Goal: Find specific page/section

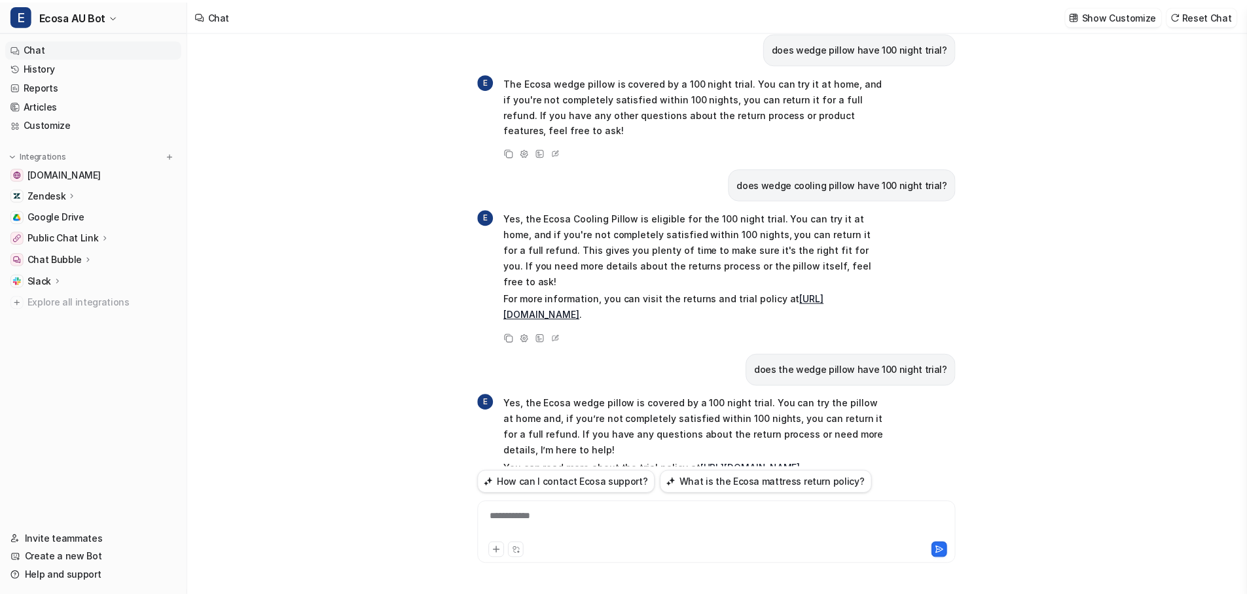
scroll to position [506, 0]
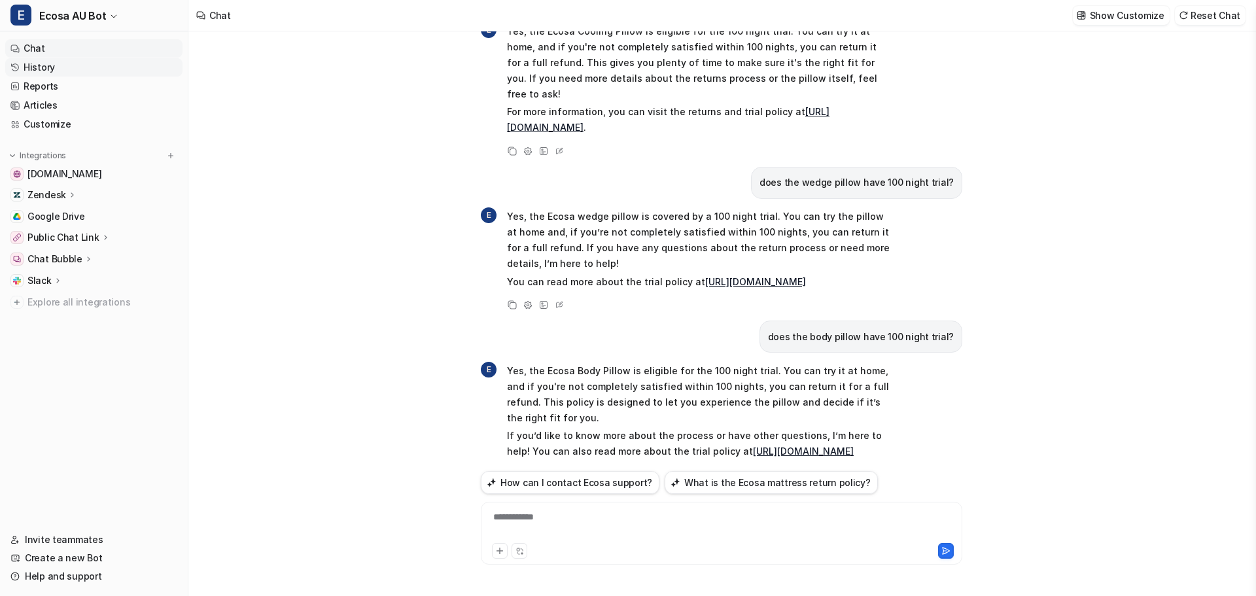
click at [67, 73] on link "History" at bounding box center [93, 67] width 177 height 18
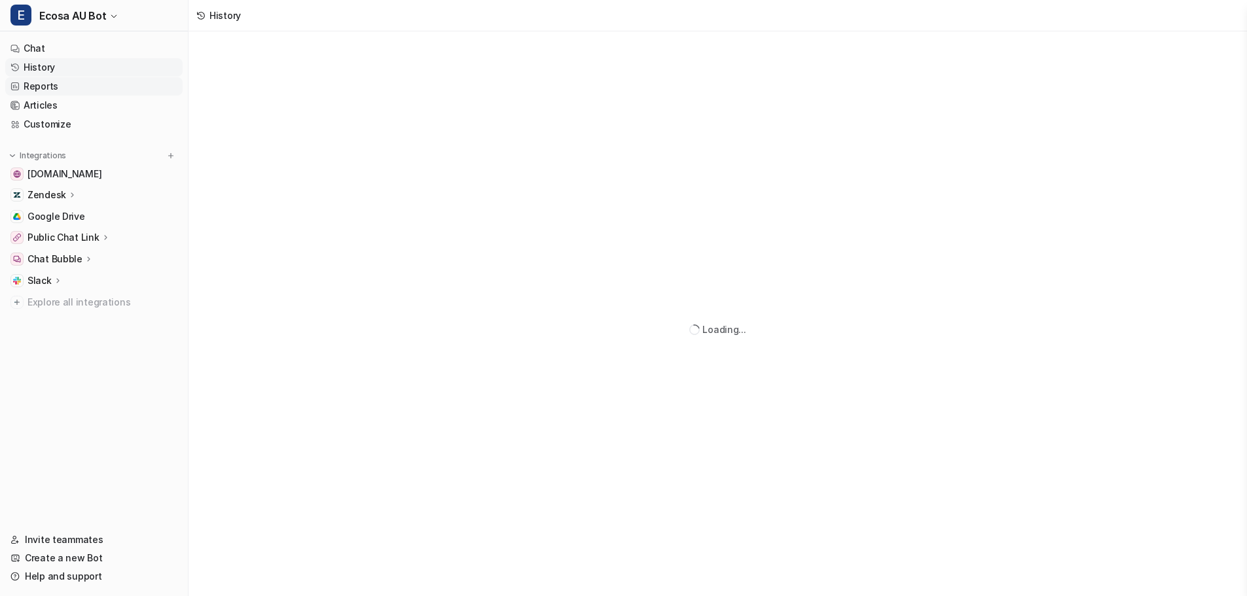
click at [106, 82] on link "Reports" at bounding box center [93, 86] width 177 height 18
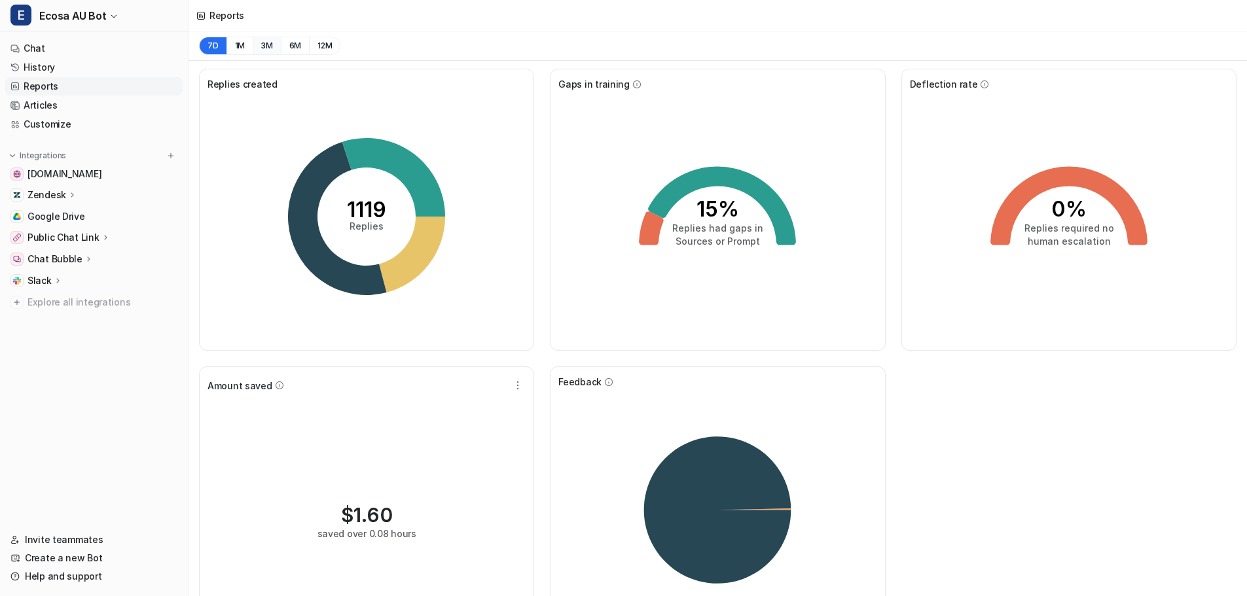
click at [272, 48] on button "3M" at bounding box center [267, 46] width 28 height 18
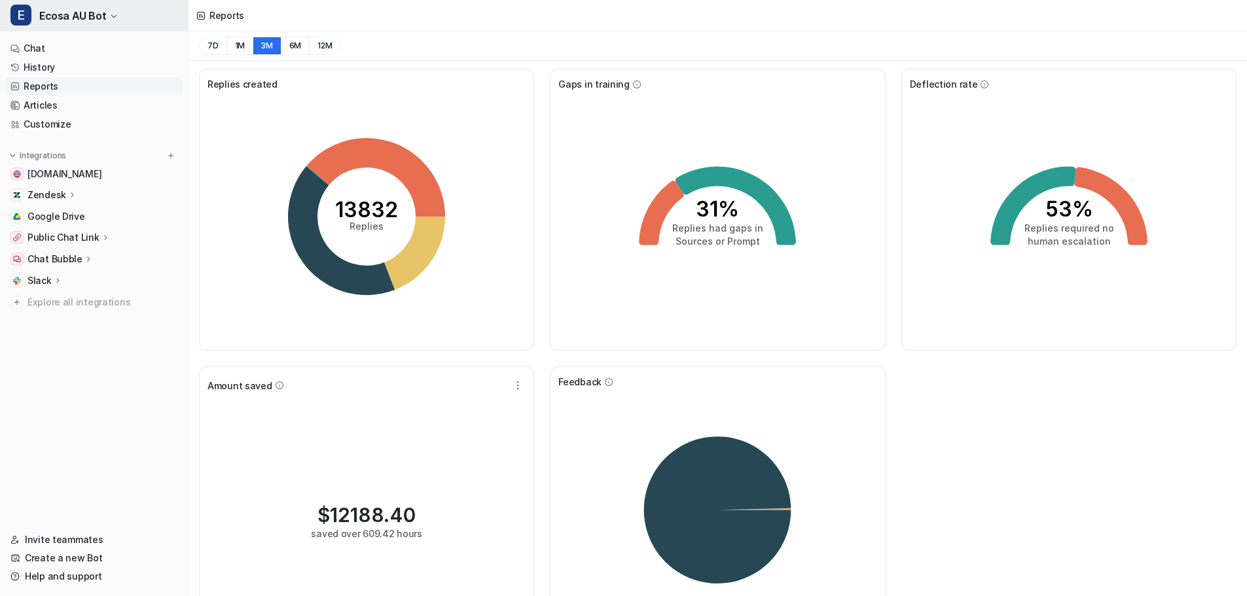
click at [65, 18] on span "Ecosa AU Bot" at bounding box center [72, 16] width 67 height 18
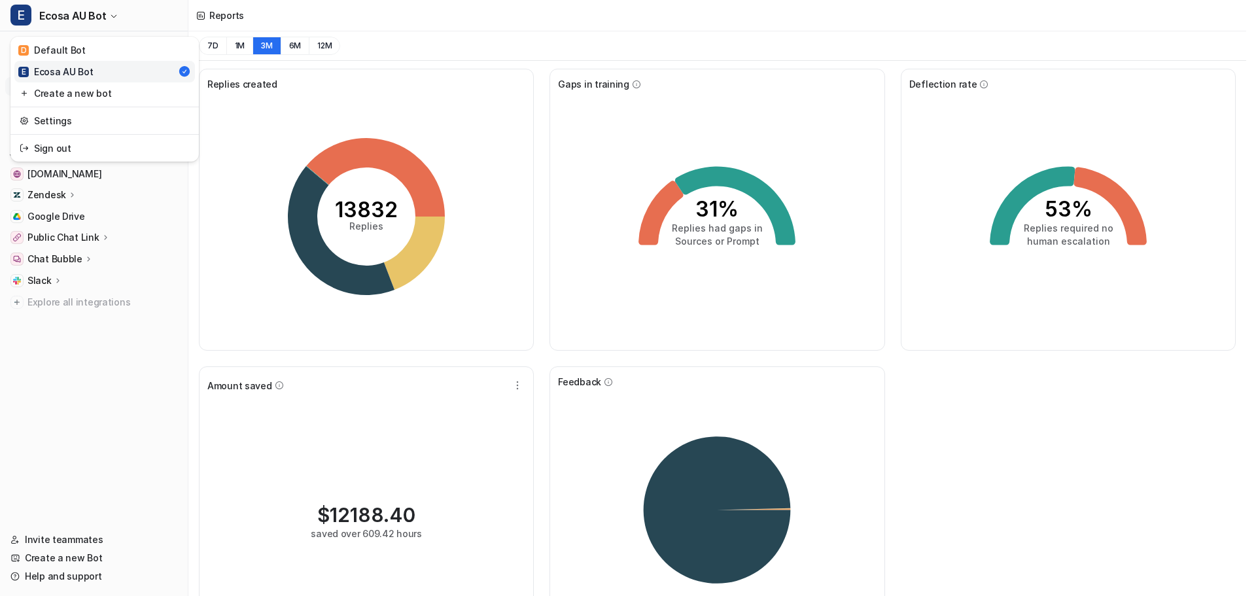
click at [419, 133] on div "E Ecosa AU Bot D Default Bot E Ecosa AU Bot Create a new bot Settings Sign out …" at bounding box center [623, 298] width 1247 height 596
